Goal: Transaction & Acquisition: Register for event/course

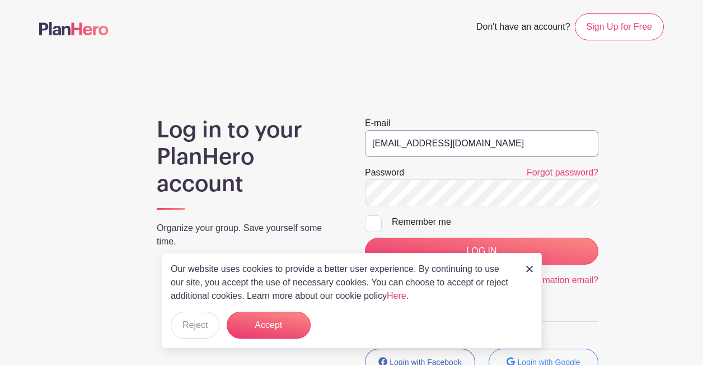
type input "[EMAIL_ADDRESS][DOMAIN_NAME]"
click at [303, 323] on button "Accept" at bounding box center [269, 324] width 84 height 27
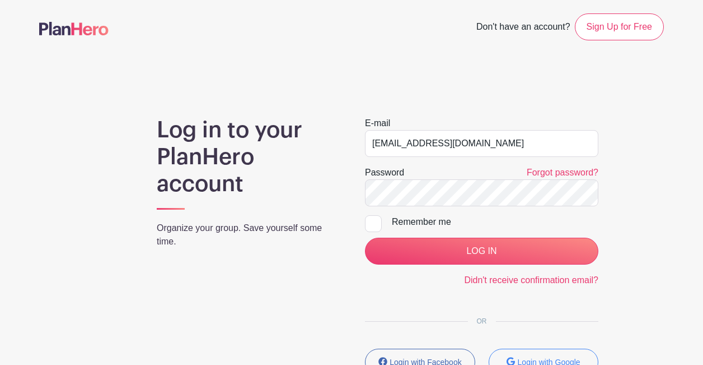
click at [375, 221] on div at bounding box center [373, 223] width 17 height 17
click at [372, 221] on input "Remember me" at bounding box center [368, 218] width 7 height 7
checkbox input "true"
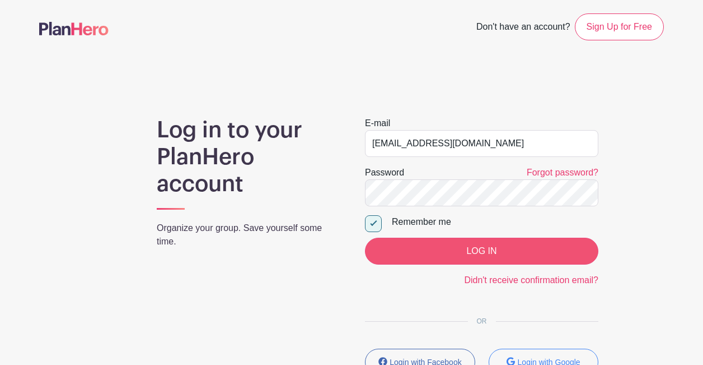
click at [443, 249] on input "LOG IN" at bounding box center [482, 250] width 234 height 27
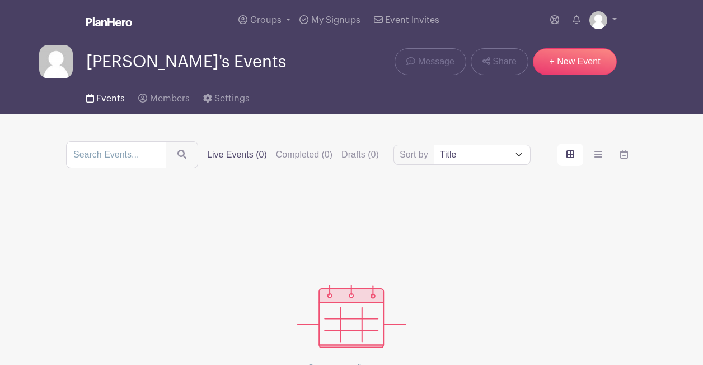
click at [118, 101] on span "Events" at bounding box center [110, 98] width 29 height 9
click at [177, 102] on span "Members" at bounding box center [170, 98] width 40 height 9
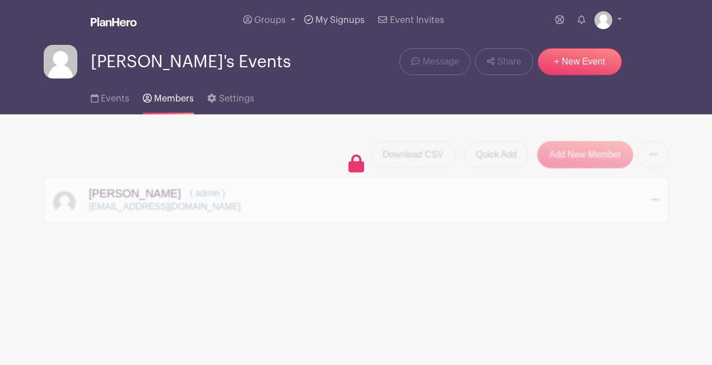
click at [344, 21] on span "My Signups" at bounding box center [339, 20] width 49 height 9
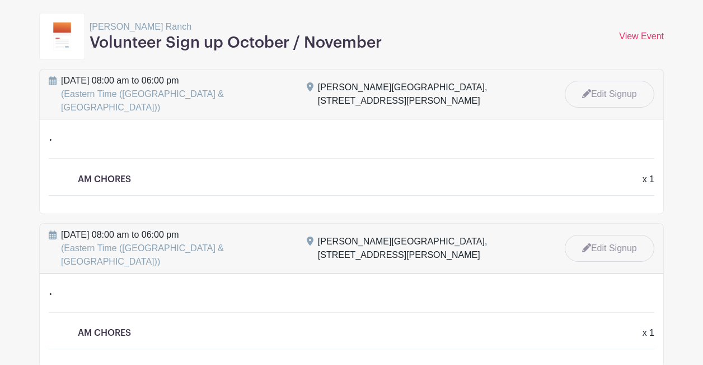
scroll to position [366, 0]
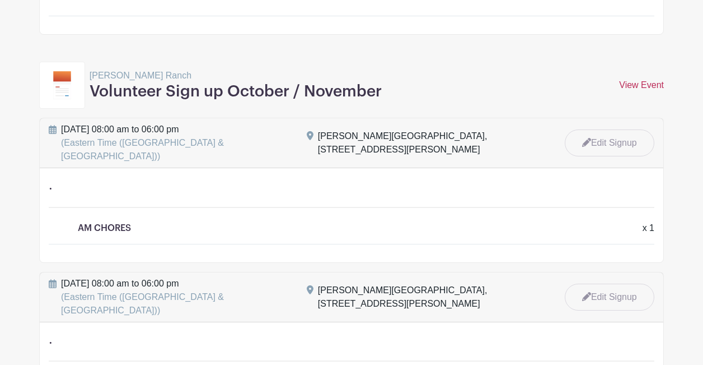
click at [633, 80] on link "View Event" at bounding box center [641, 85] width 45 height 10
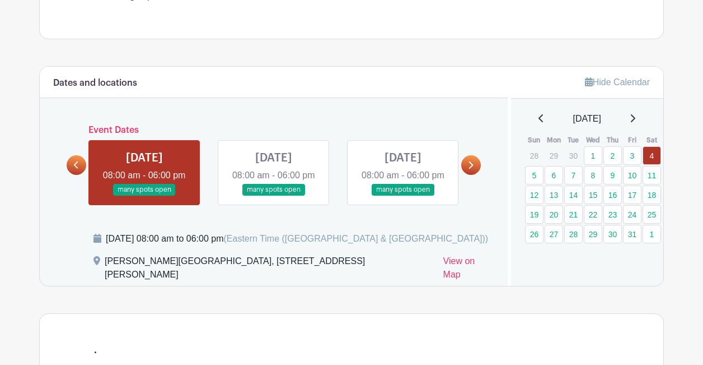
scroll to position [362, 0]
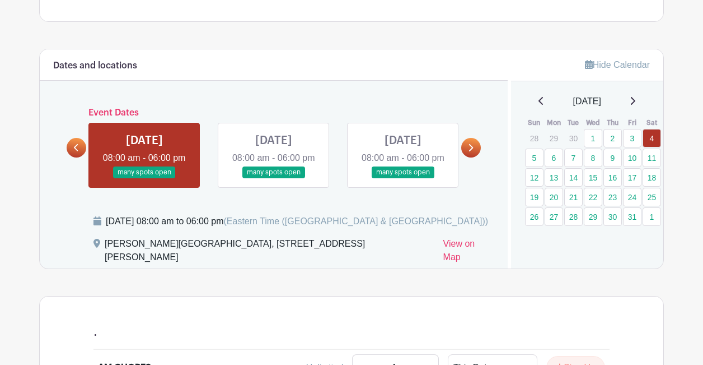
click at [144, 178] on link at bounding box center [144, 178] width 0 height 0
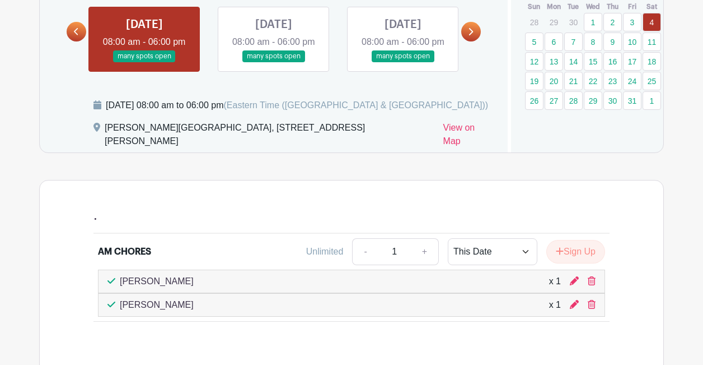
scroll to position [368, 0]
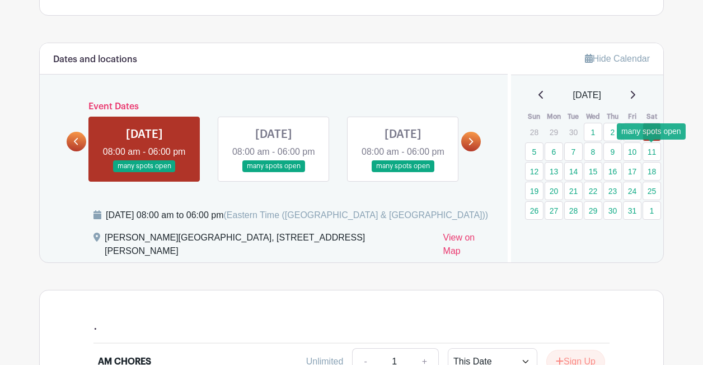
click at [655, 152] on link "11" at bounding box center [652, 151] width 18 height 18
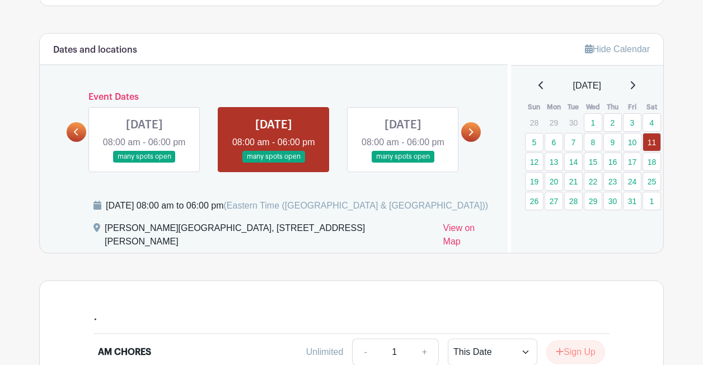
scroll to position [385, 0]
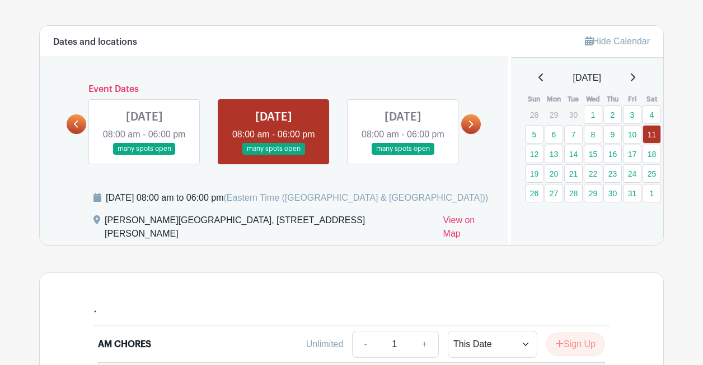
click at [274, 155] on link at bounding box center [274, 155] width 0 height 0
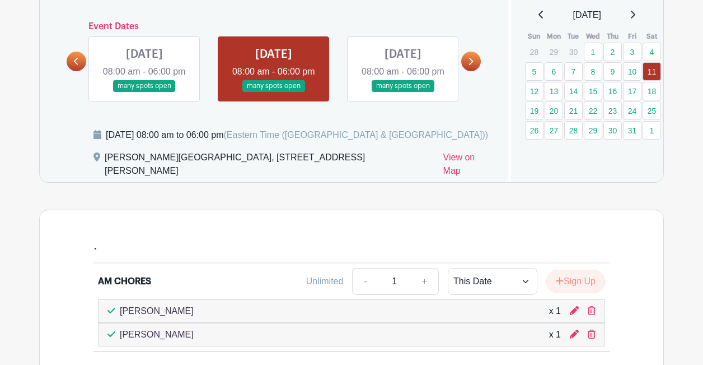
scroll to position [416, 0]
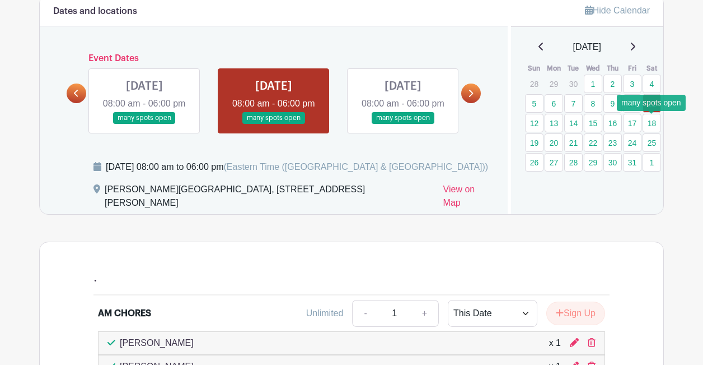
click at [651, 124] on link "18" at bounding box center [652, 123] width 18 height 18
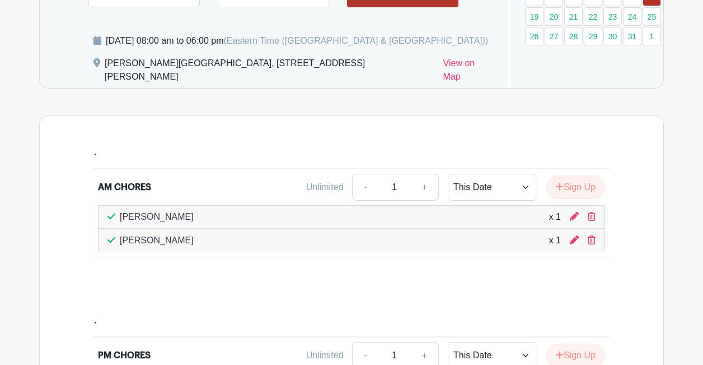
scroll to position [421, 0]
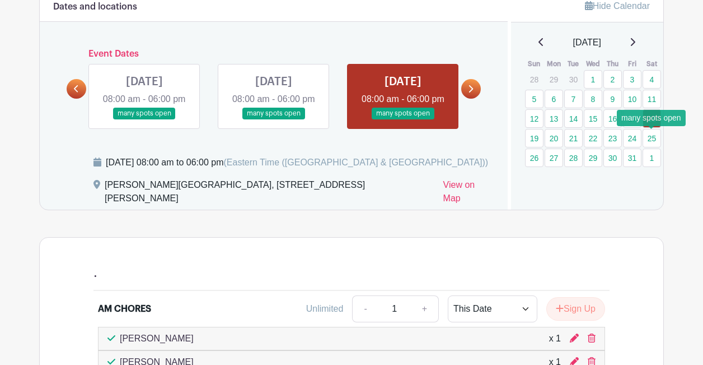
click at [653, 142] on link "25" at bounding box center [652, 138] width 18 height 18
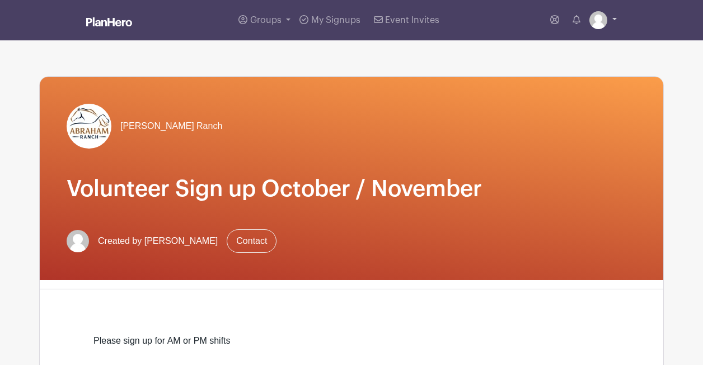
click at [617, 20] on link at bounding box center [603, 20] width 27 height 18
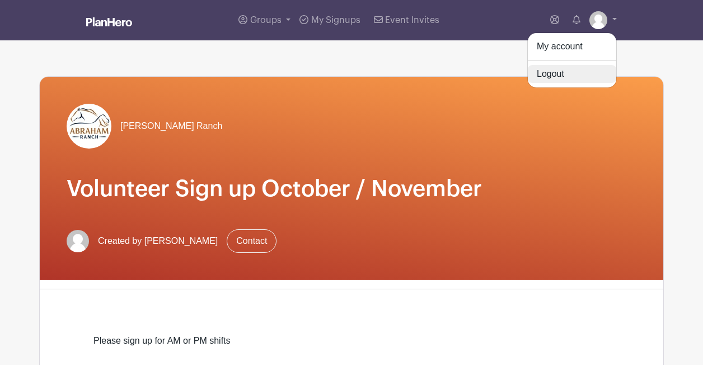
click at [554, 76] on link "Logout" at bounding box center [572, 74] width 88 height 18
